Goal: Check status: Check status

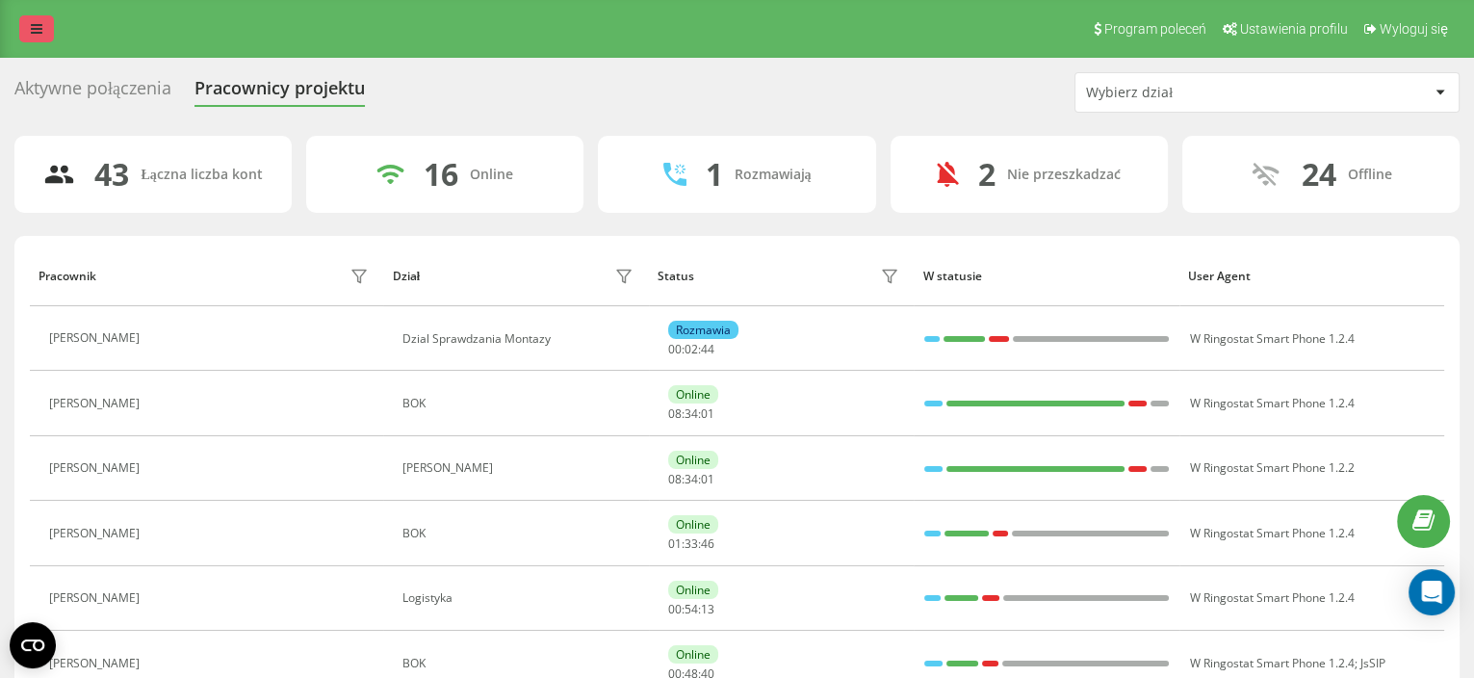
click at [46, 26] on link at bounding box center [36, 28] width 35 height 27
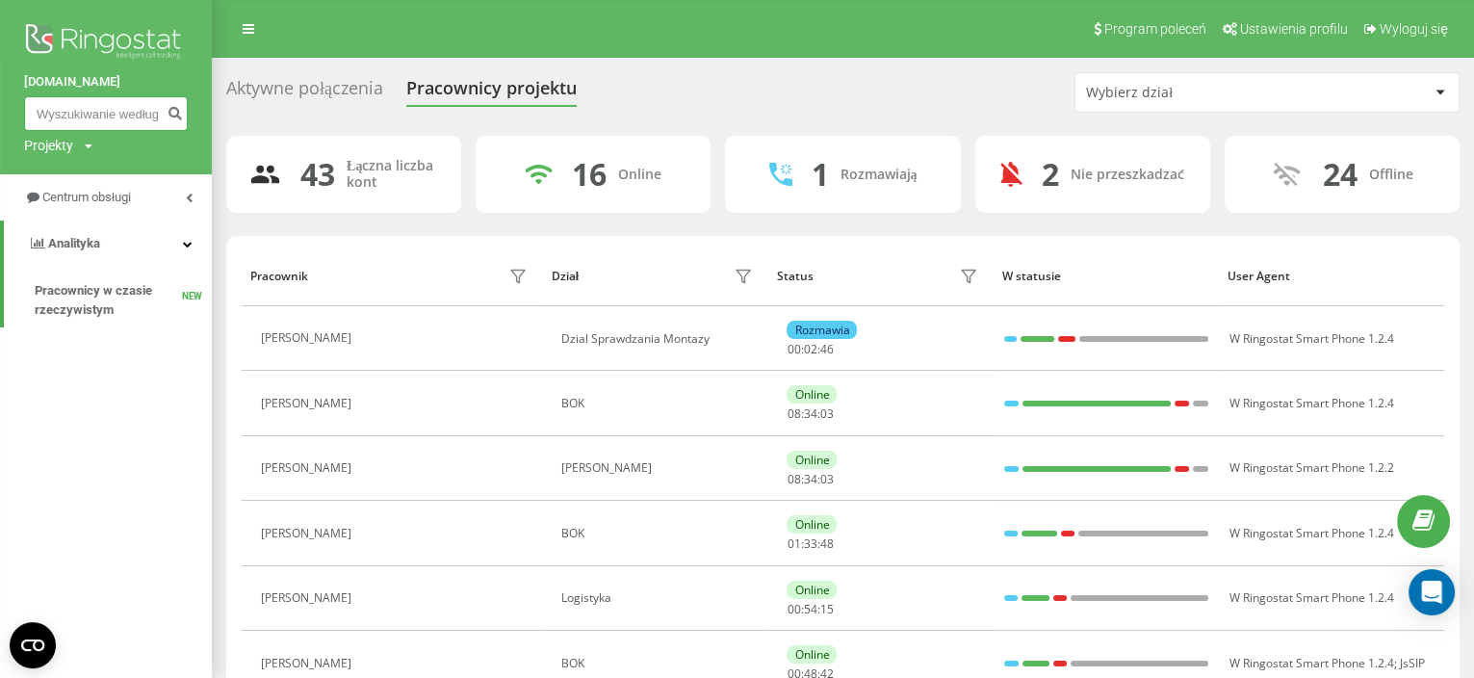
click at [125, 116] on input at bounding box center [106, 113] width 164 height 35
paste input "519083321"
type input "519083321"
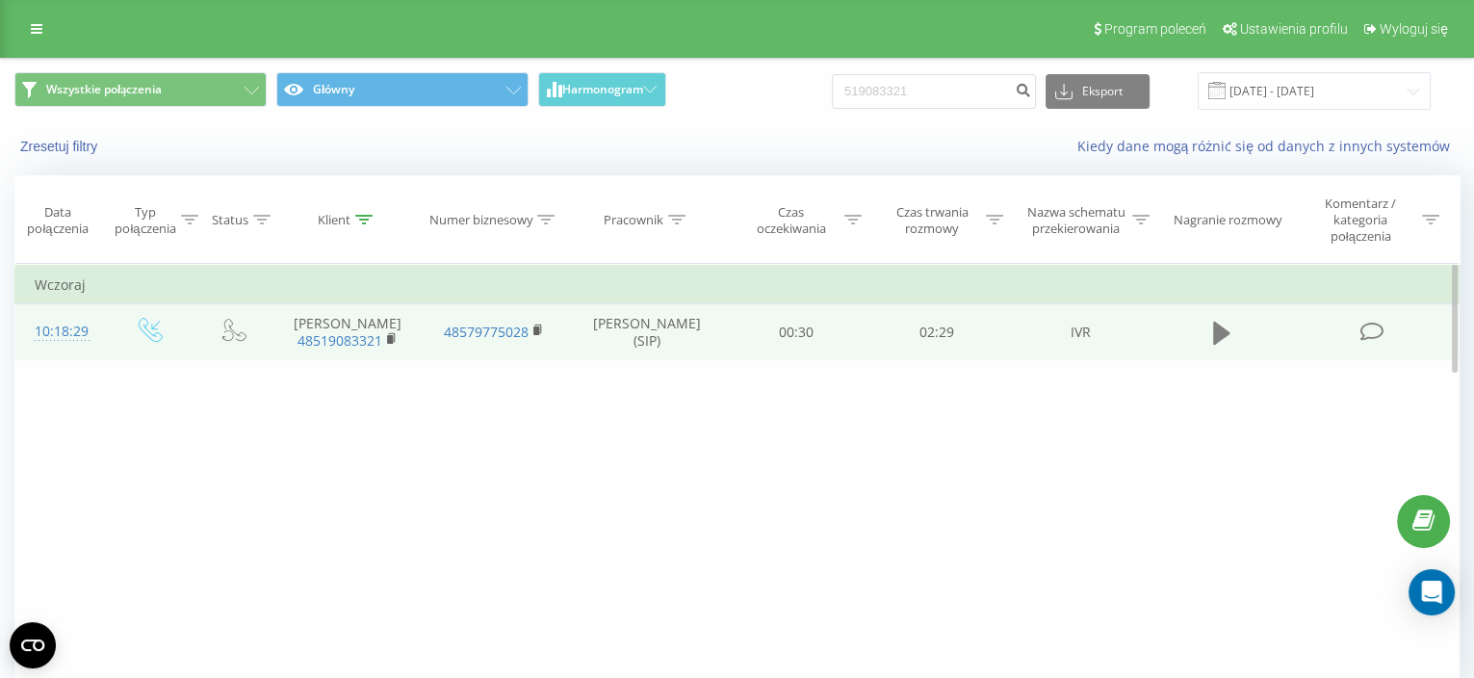
click at [1215, 342] on icon at bounding box center [1221, 333] width 17 height 23
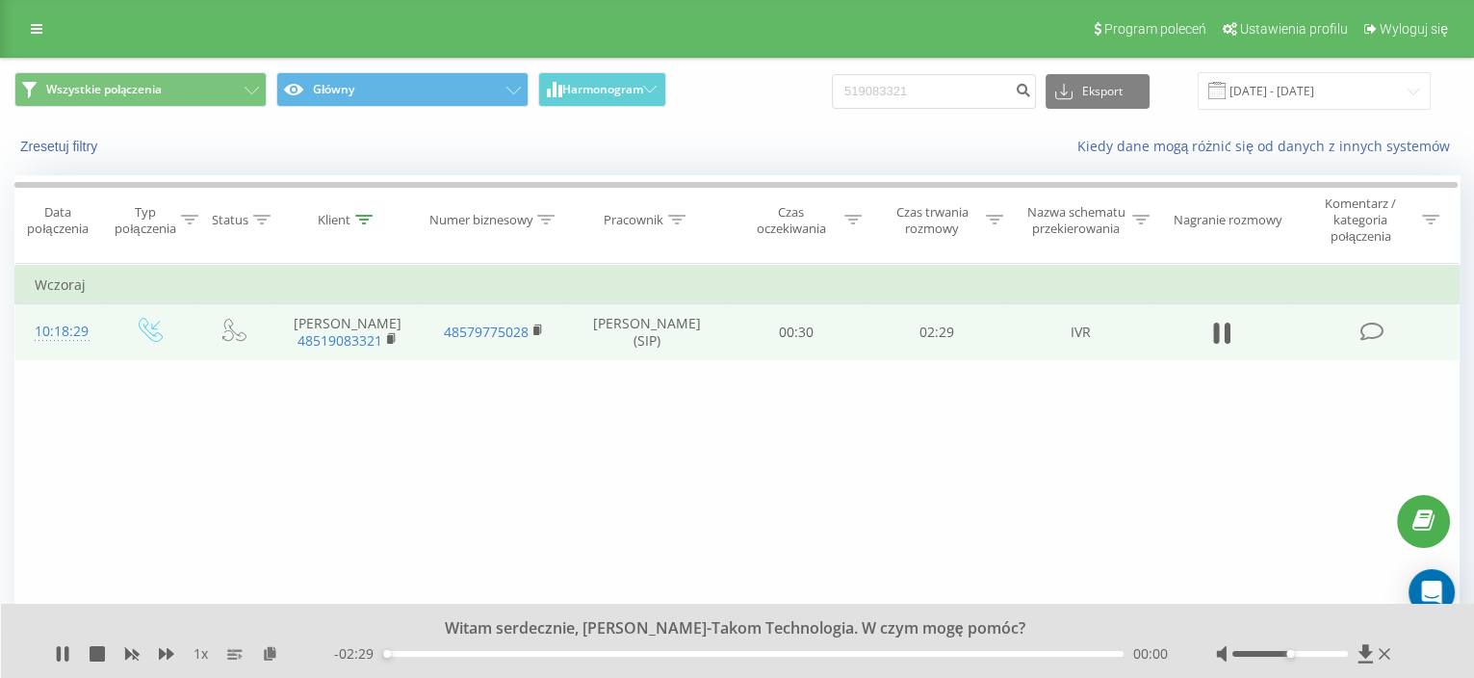
click at [688, 656] on div "00:00" at bounding box center [753, 654] width 740 height 6
click at [757, 655] on div "01:02" at bounding box center [753, 654] width 740 height 6
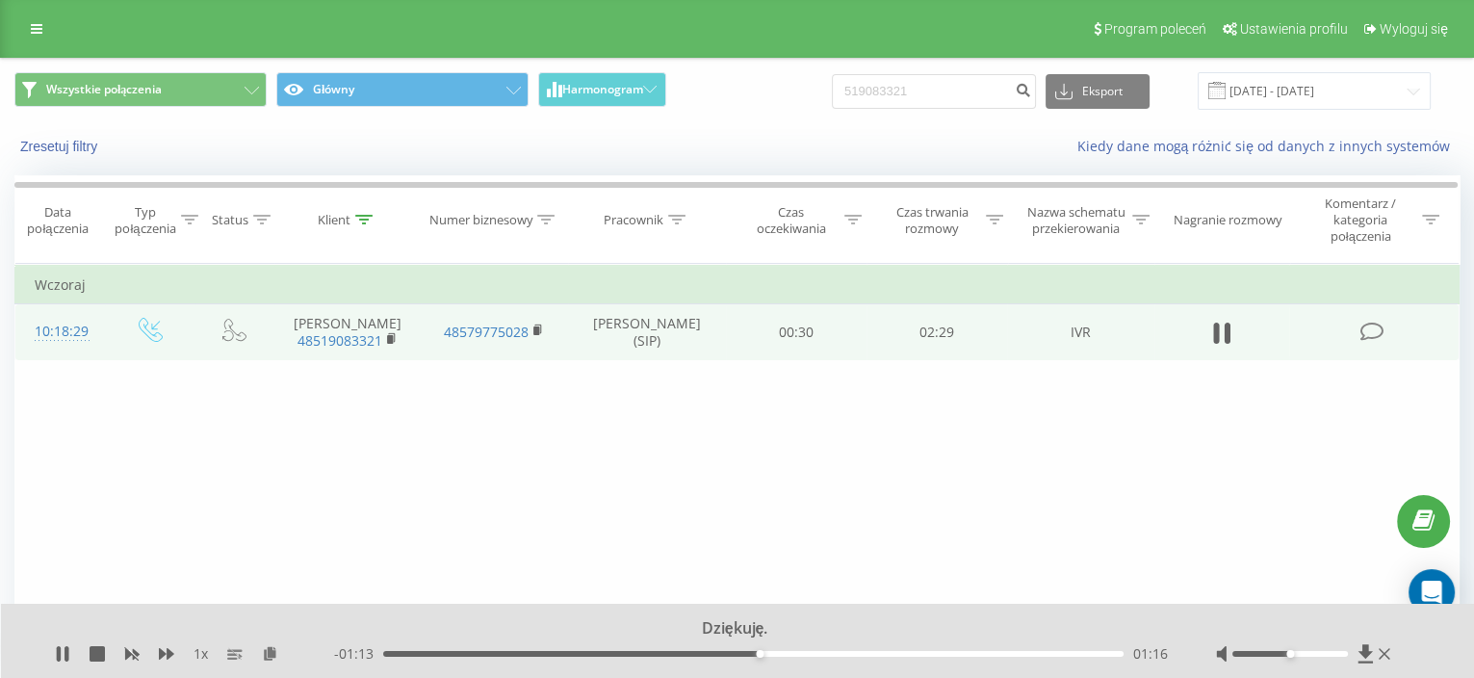
click at [817, 655] on div "01:16" at bounding box center [753, 654] width 740 height 6
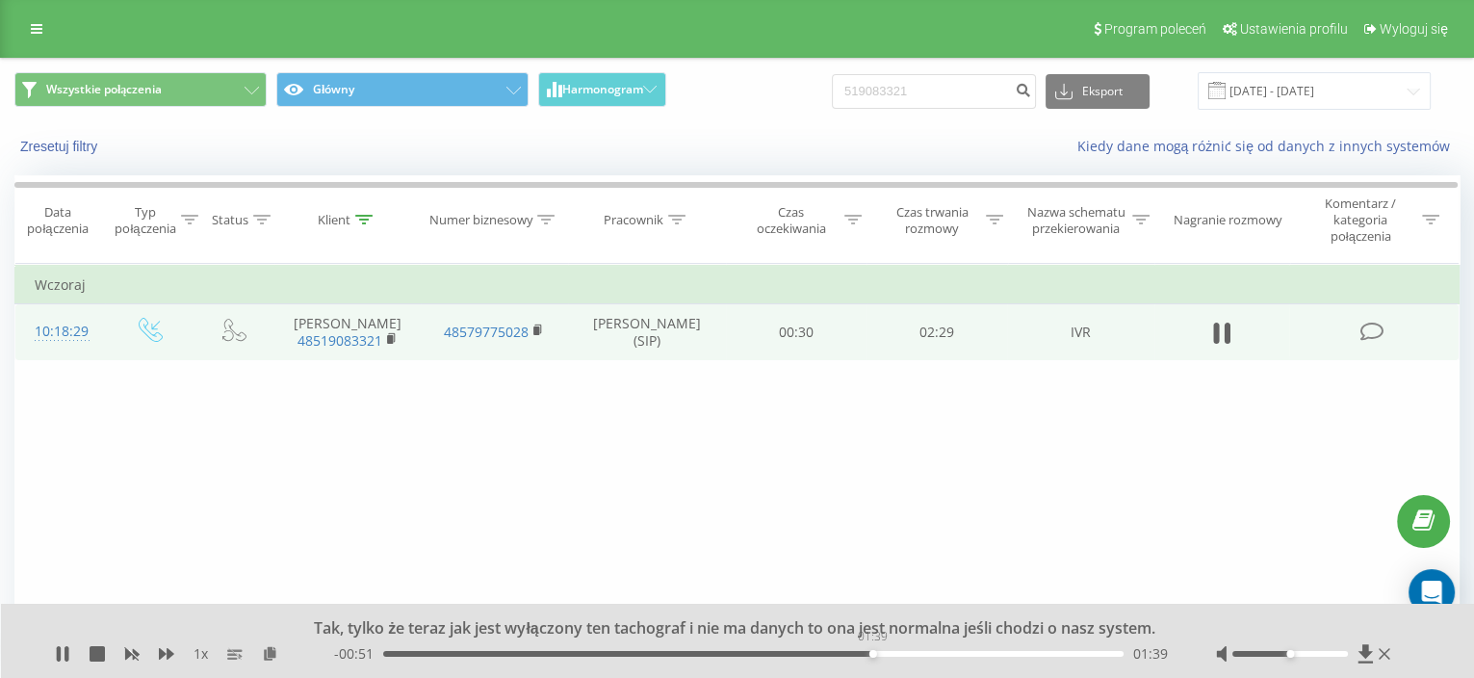
click at [872, 652] on div "01:39" at bounding box center [753, 654] width 740 height 6
click at [918, 651] on div "01:48" at bounding box center [753, 654] width 740 height 6
click at [1025, 653] on div "01:49" at bounding box center [753, 654] width 740 height 6
click at [67, 646] on icon at bounding box center [62, 653] width 15 height 15
